Goal: Complete application form: Complete application form

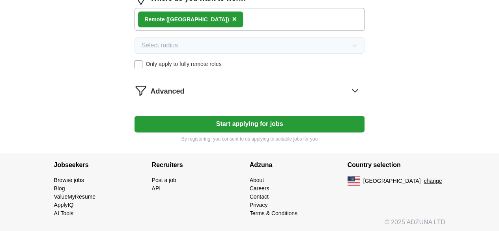
scroll to position [472, 0]
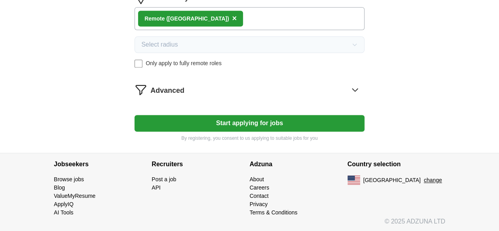
click at [188, 131] on button "Start applying for jobs" at bounding box center [250, 123] width 230 height 17
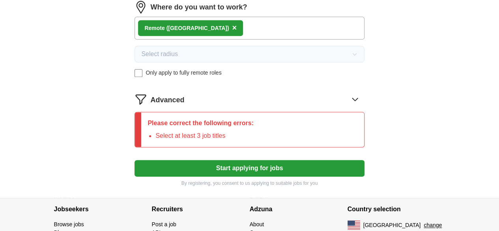
click at [226, 140] on li "Select at least 3 job titles" at bounding box center [204, 135] width 98 height 9
click at [260, 147] on div "Please correct the following errors: Select at least 3 job titles" at bounding box center [200, 129] width 119 height 35
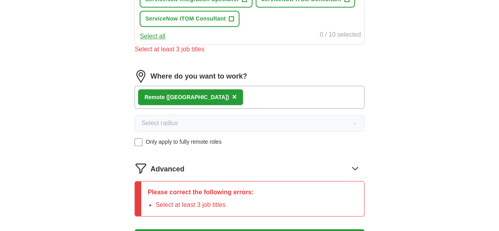
scroll to position [402, 0]
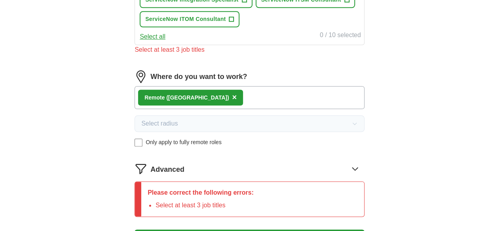
click at [232, 101] on span "×" at bounding box center [234, 97] width 5 height 9
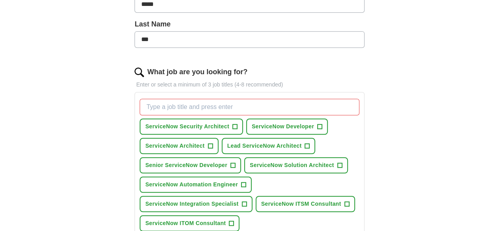
scroll to position [0, 0]
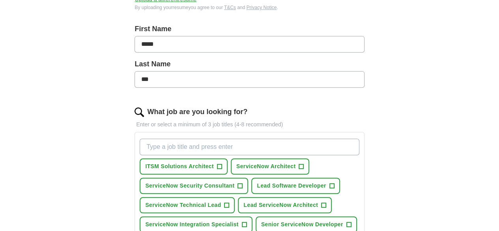
scroll to position [248, 0]
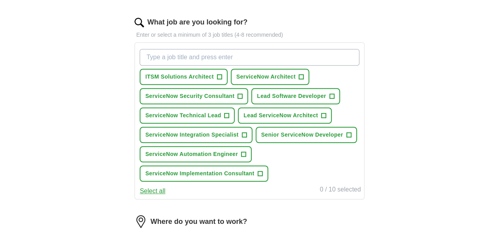
click at [211, 58] on input "What job are you looking for?" at bounding box center [249, 57] width 219 height 17
click at [211, 56] on input "What job are you looking for?" at bounding box center [249, 57] width 219 height 17
drag, startPoint x: 211, startPoint y: 56, endPoint x: 71, endPoint y: 173, distance: 181.8
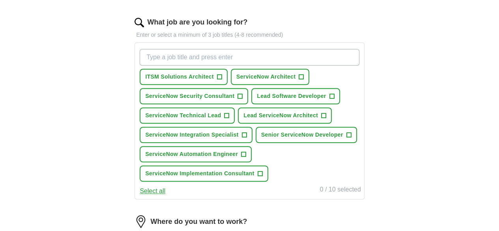
click at [71, 173] on div "ApplyIQ Let ApplyIQ do the hard work of searching and applying for jobs. Just t…" at bounding box center [250, 73] width 404 height 594
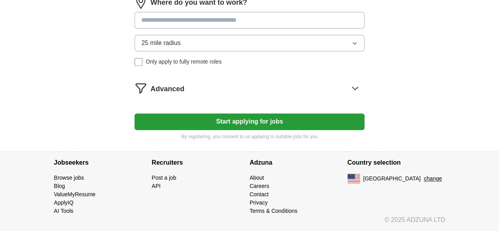
scroll to position [532, 0]
click at [349, 91] on icon at bounding box center [355, 88] width 13 height 13
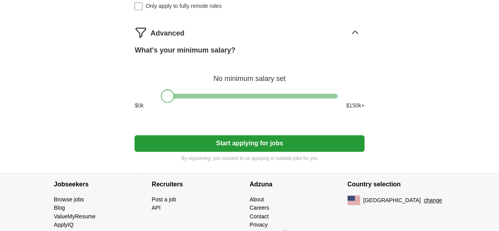
click at [171, 103] on div at bounding box center [167, 95] width 13 height 13
click at [196, 98] on div at bounding box center [249, 95] width 177 height 5
click at [196, 103] on div at bounding box center [195, 95] width 13 height 13
click at [271, 116] on div "What's your minimum salary? At least $ 50k per year $ 0 k $ 150 k+" at bounding box center [250, 80] width 230 height 71
click at [157, 98] on div at bounding box center [250, 95] width 230 height 5
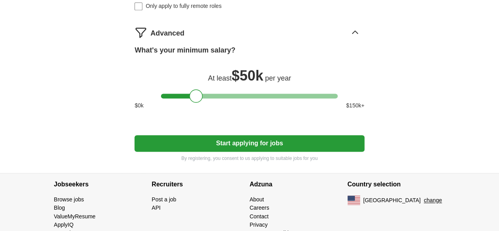
click at [163, 116] on div "What's your minimum salary? At least $ 50k per year $ 0 k $ 150 k+" at bounding box center [250, 80] width 230 height 71
click at [164, 98] on div at bounding box center [249, 95] width 177 height 5
click at [164, 103] on div at bounding box center [167, 95] width 13 height 13
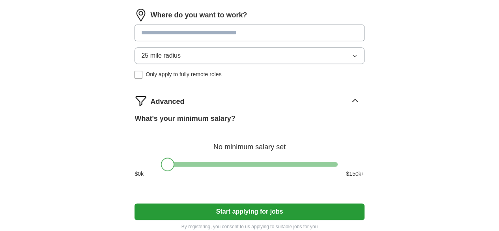
scroll to position [464, 0]
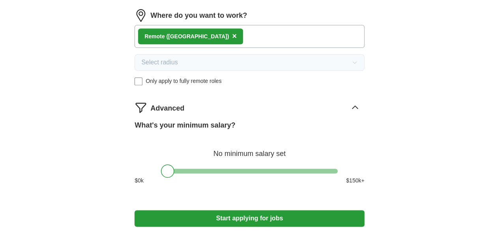
click at [236, 48] on div "Remote ([GEOGRAPHIC_DATA]) ×" at bounding box center [250, 36] width 230 height 23
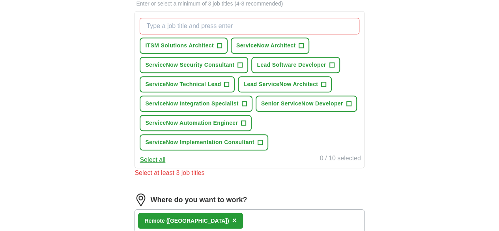
scroll to position [277, 0]
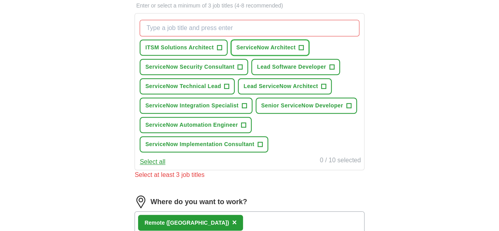
click at [295, 43] on span "ServiceNow Architect" at bounding box center [265, 47] width 59 height 8
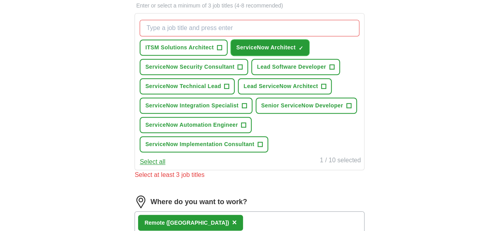
click at [295, 43] on span "ServiceNow Architect" at bounding box center [265, 47] width 59 height 8
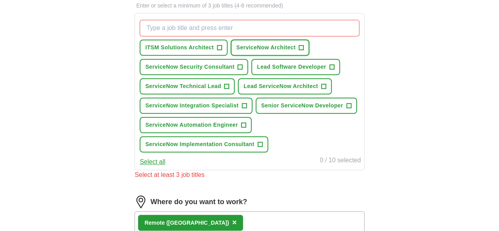
click at [295, 43] on span "ServiceNow Architect" at bounding box center [265, 47] width 59 height 8
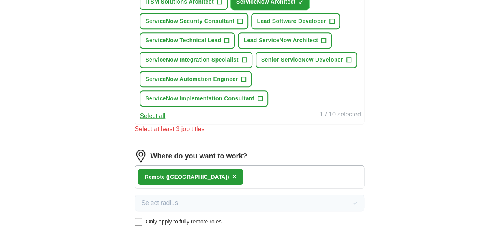
scroll to position [323, 0]
click at [346, 64] on span "+" at bounding box center [348, 60] width 5 height 6
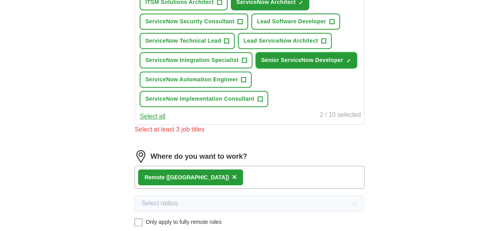
click at [0, 0] on span "×" at bounding box center [0, 0] width 0 height 0
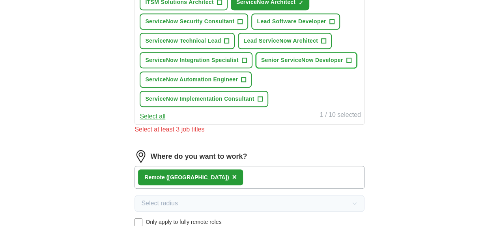
click at [261, 64] on span "Senior ServiceNow Developer" at bounding box center [302, 60] width 82 height 8
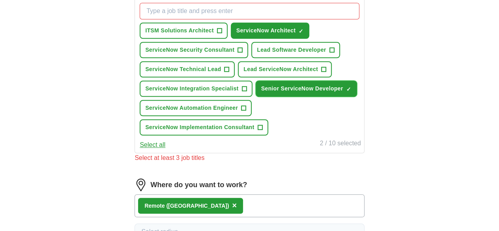
scroll to position [293, 0]
